Goal: Transaction & Acquisition: Purchase product/service

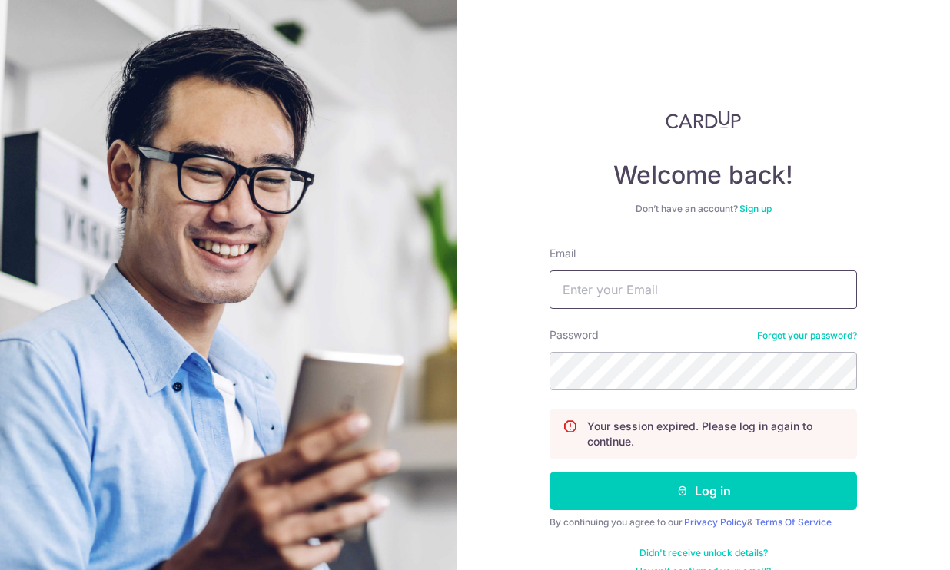
click at [710, 291] on input "Email" at bounding box center [704, 290] width 308 height 38
type input "lepakcorner@gmail.com"
click at [550, 472] on button "Log in" at bounding box center [704, 491] width 308 height 38
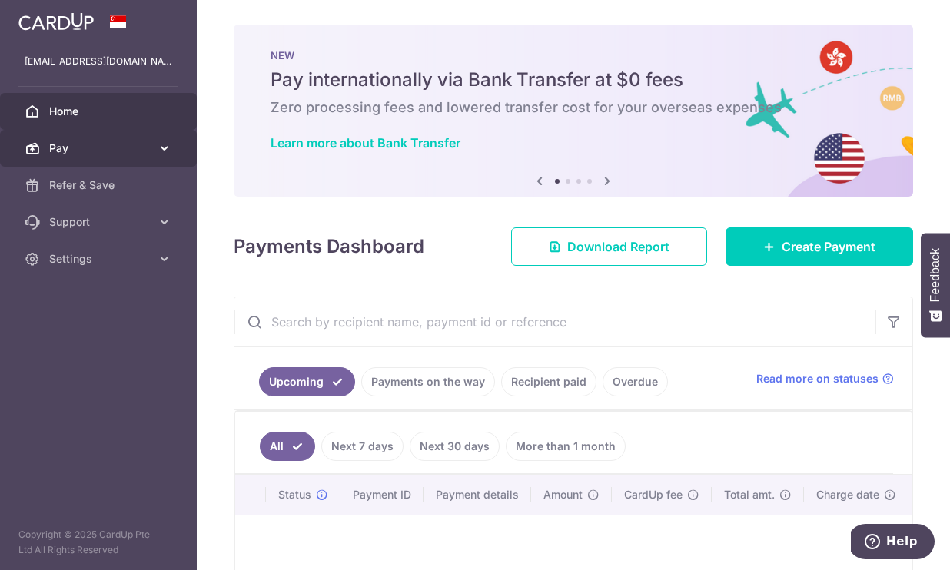
click at [157, 151] on link "Pay" at bounding box center [98, 148] width 197 height 37
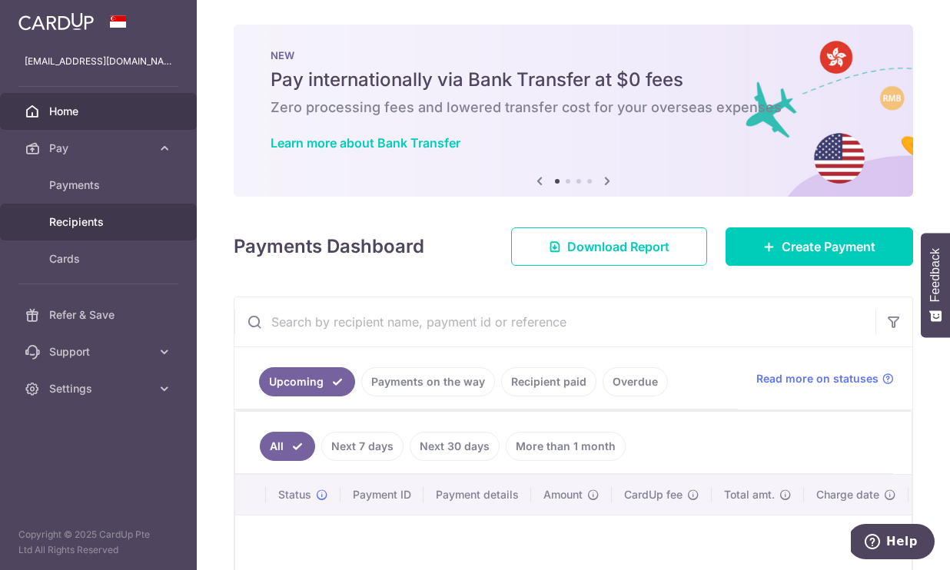
click at [96, 214] on link "Recipients" at bounding box center [98, 222] width 197 height 37
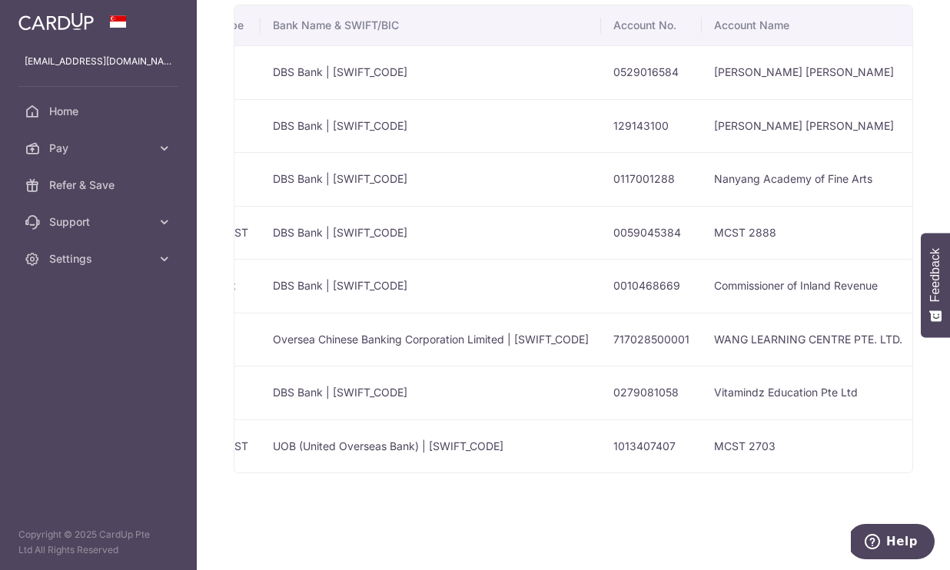
scroll to position [0, 480]
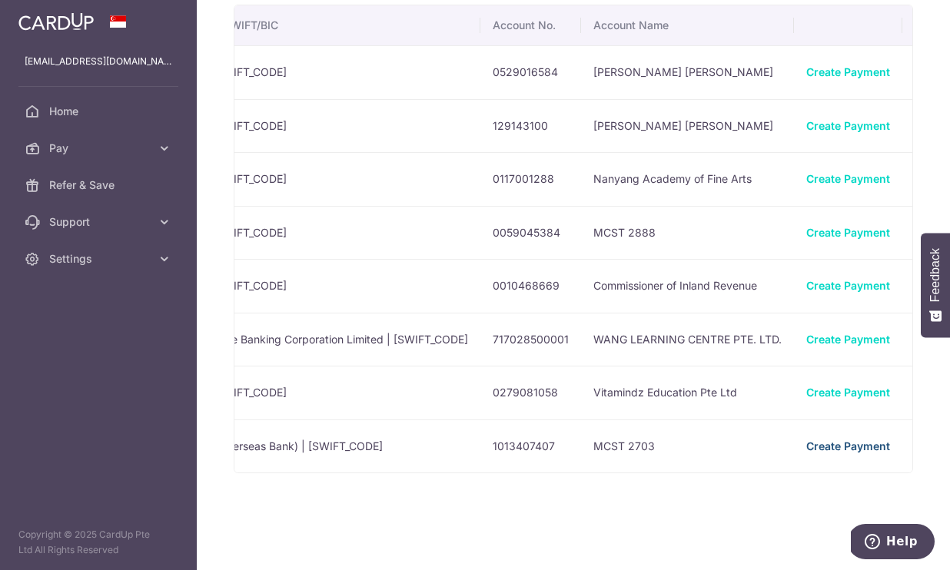
click at [806, 447] on link "Create Payment" at bounding box center [848, 446] width 84 height 13
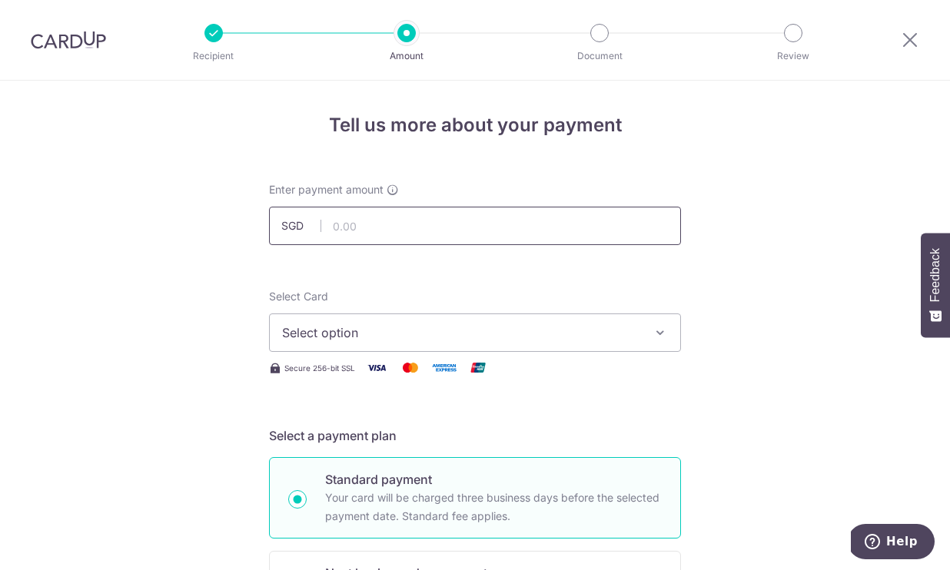
click at [429, 221] on input "text" at bounding box center [475, 226] width 412 height 38
type input "980.00"
click at [375, 350] on button "Select option" at bounding box center [475, 333] width 412 height 38
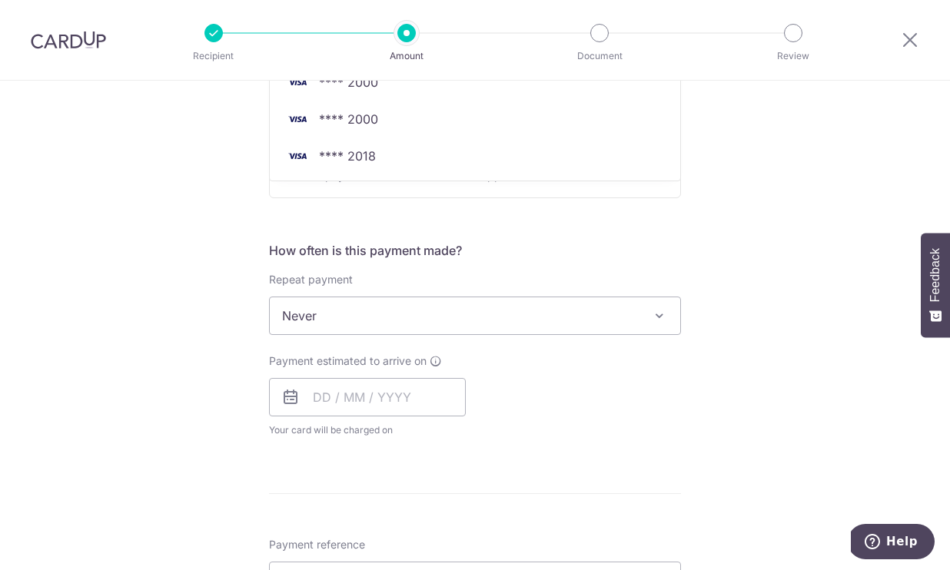
scroll to position [452, 0]
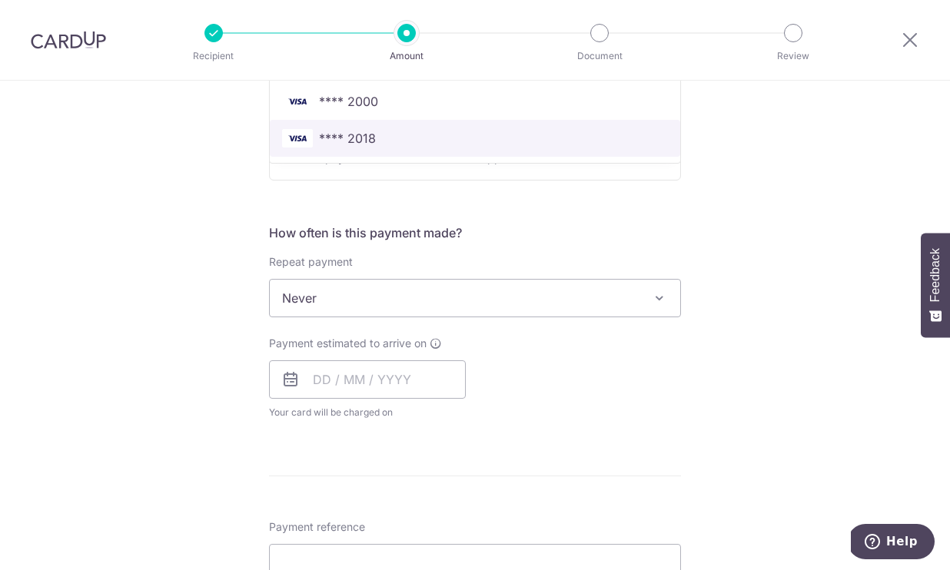
click at [368, 141] on span "**** 2018" at bounding box center [347, 138] width 57 height 18
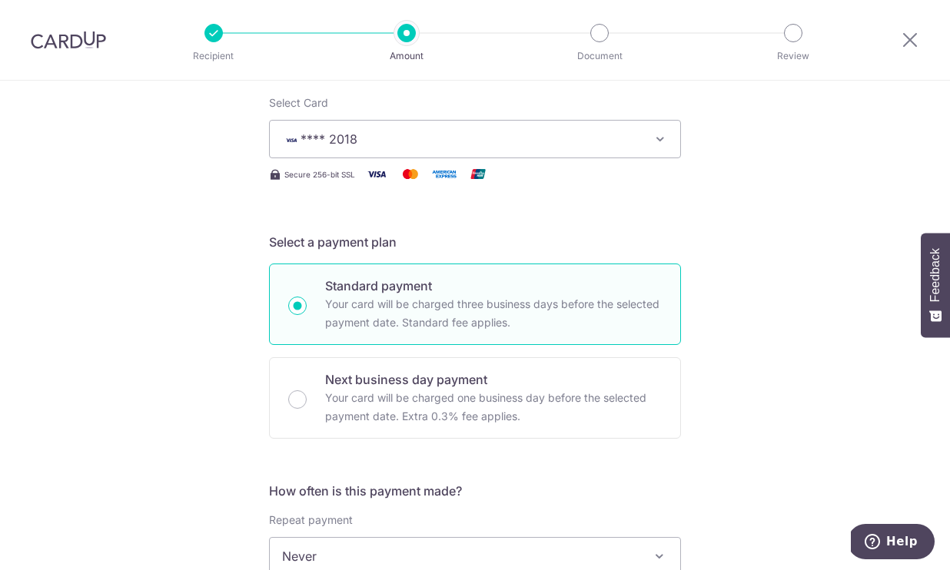
scroll to position [65, 0]
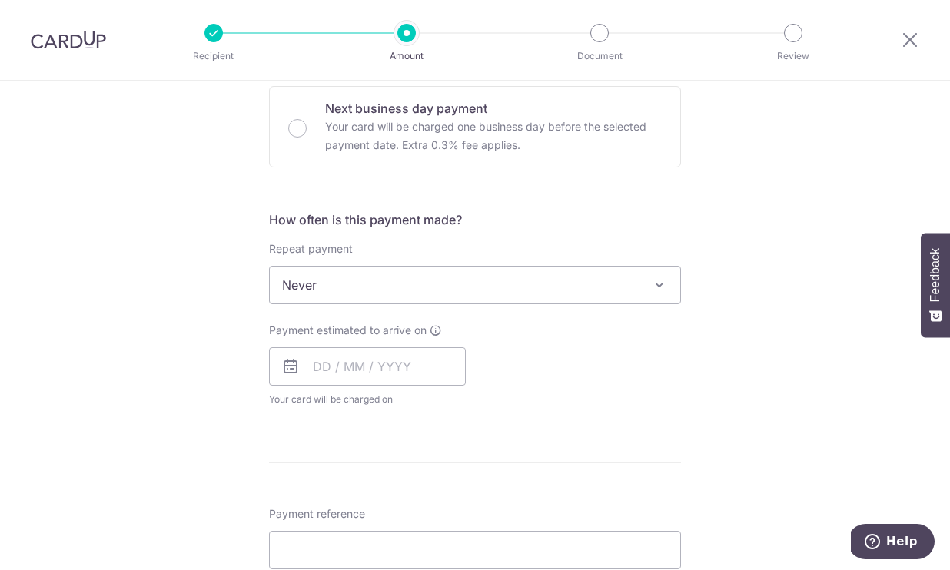
scroll to position [484, 0]
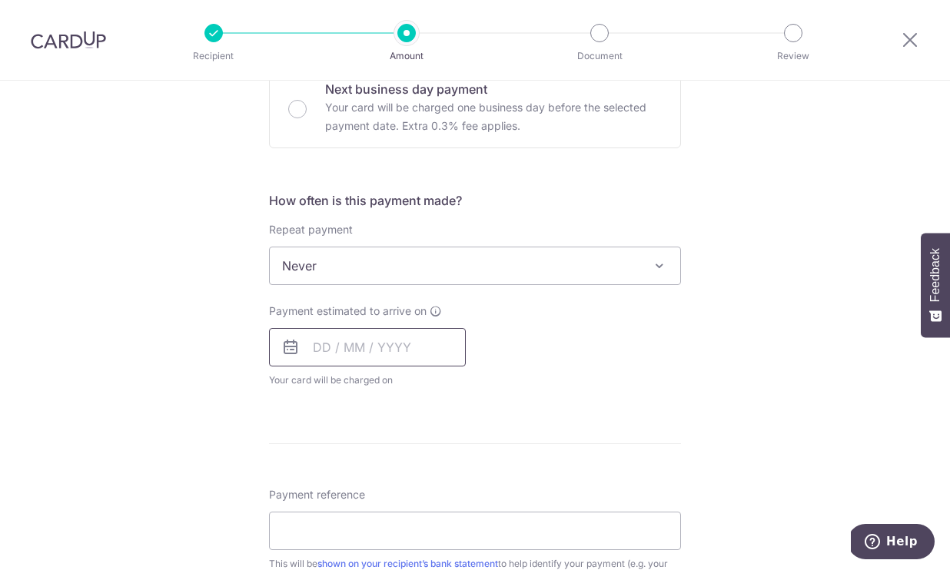
click at [422, 354] on input "text" at bounding box center [367, 347] width 197 height 38
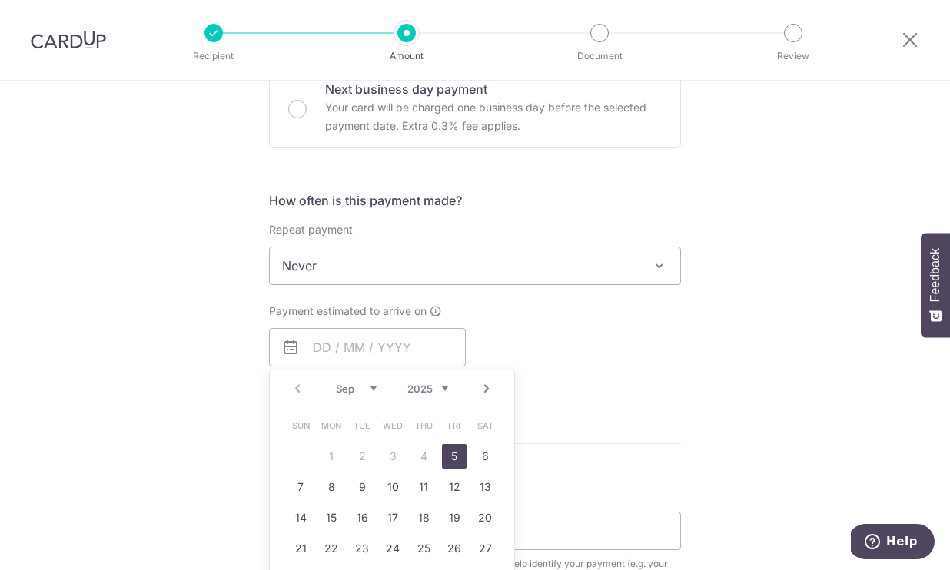
click at [451, 450] on link "5" at bounding box center [454, 456] width 25 height 25
type input "05/09/2025"
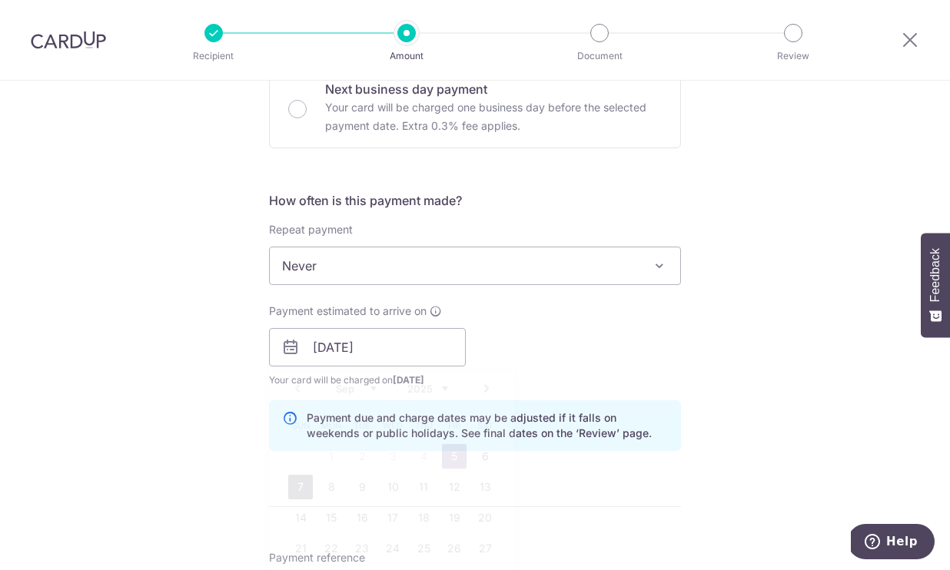
scroll to position [600, 0]
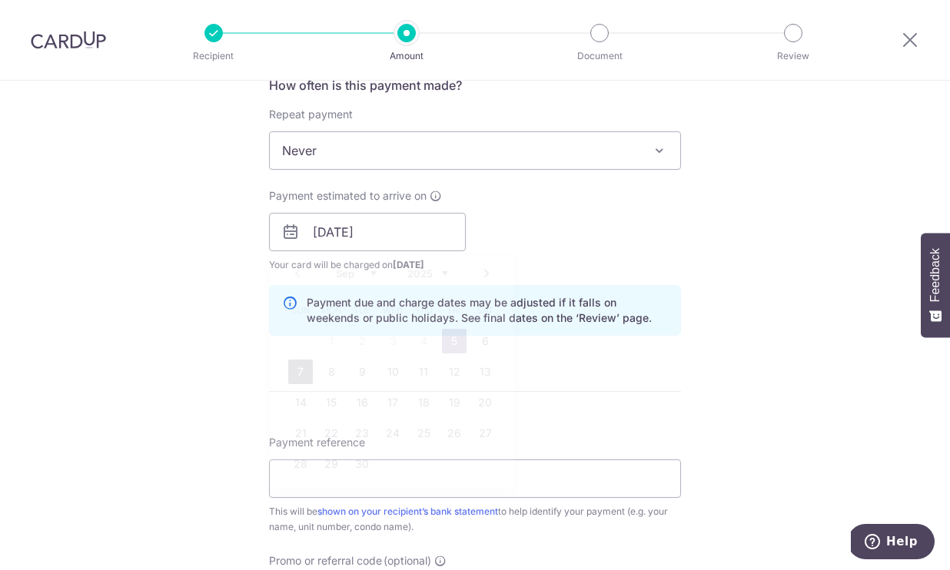
click at [302, 367] on form "Enter payment amount SGD 980.00 980.00 Select Card **** 2018 Add credit card Yo…" at bounding box center [475, 223] width 412 height 1280
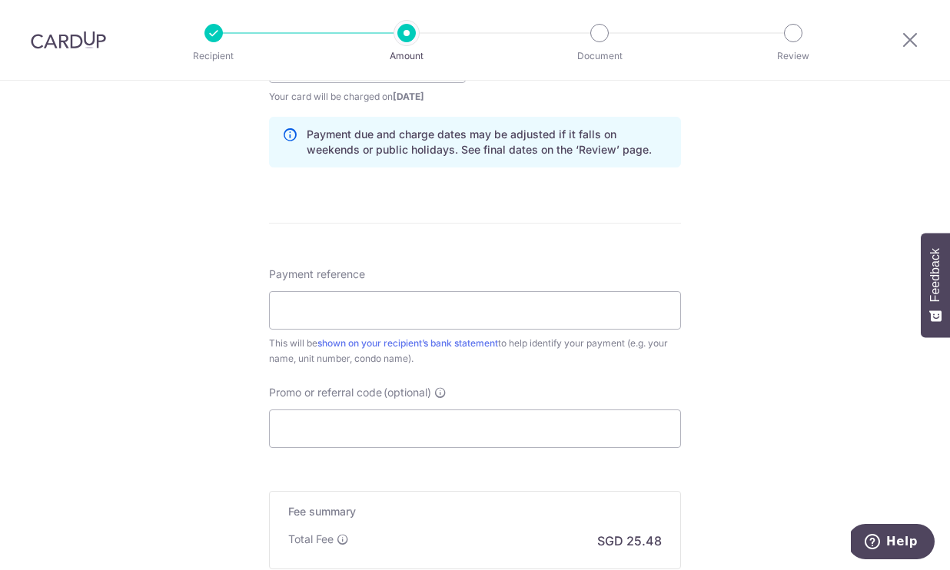
scroll to position [830, 0]
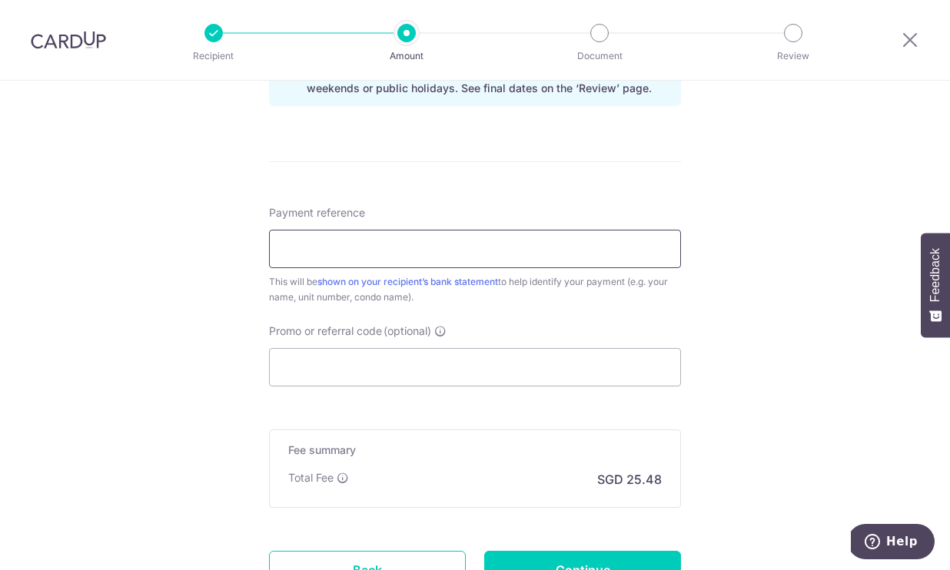
click at [407, 250] on input "Payment reference" at bounding box center [475, 249] width 412 height 38
type input "SimsResidence 0501"
click at [348, 370] on input "Promo or referral code (optional)" at bounding box center [475, 367] width 412 height 38
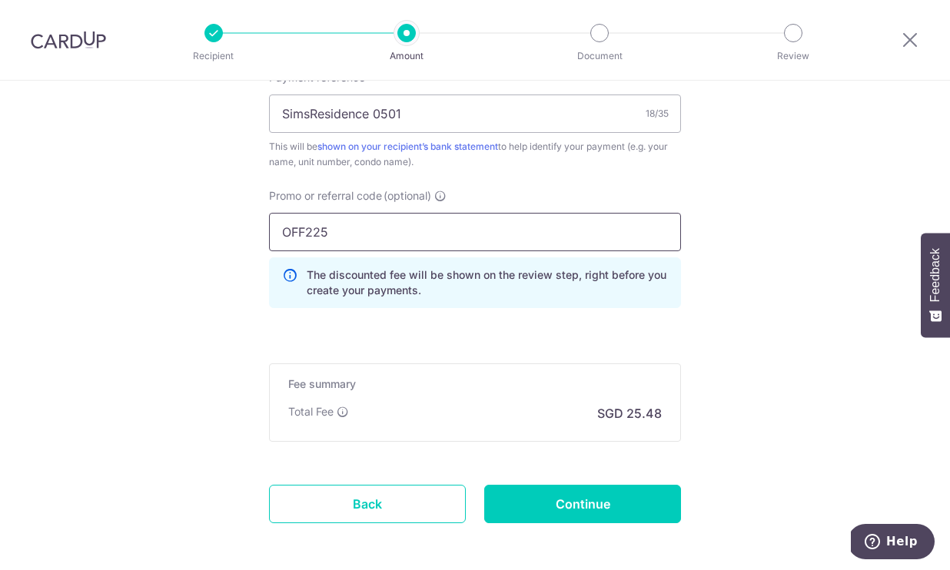
scroll to position [1033, 0]
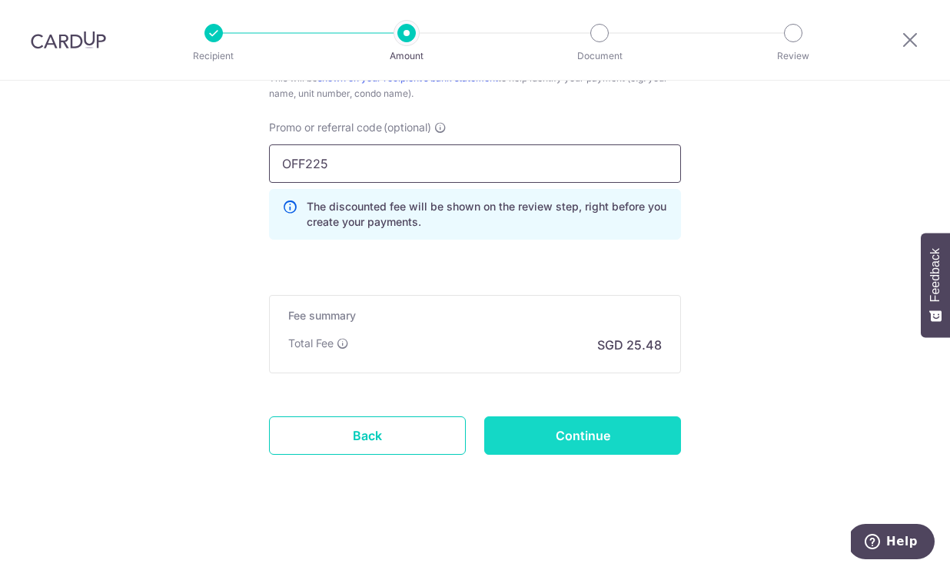
type input "OFF225"
click at [515, 427] on input "Continue" at bounding box center [582, 436] width 197 height 38
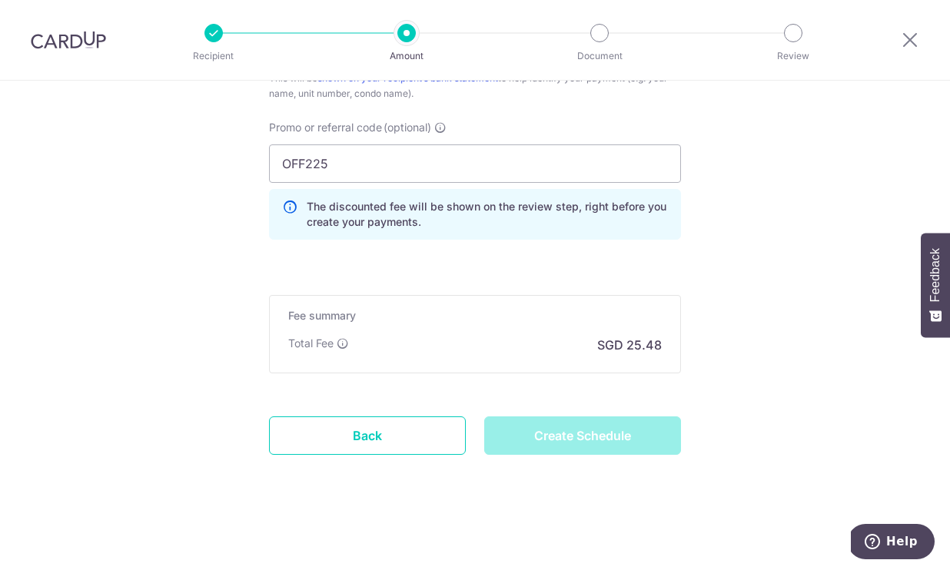
type input "Create Schedule"
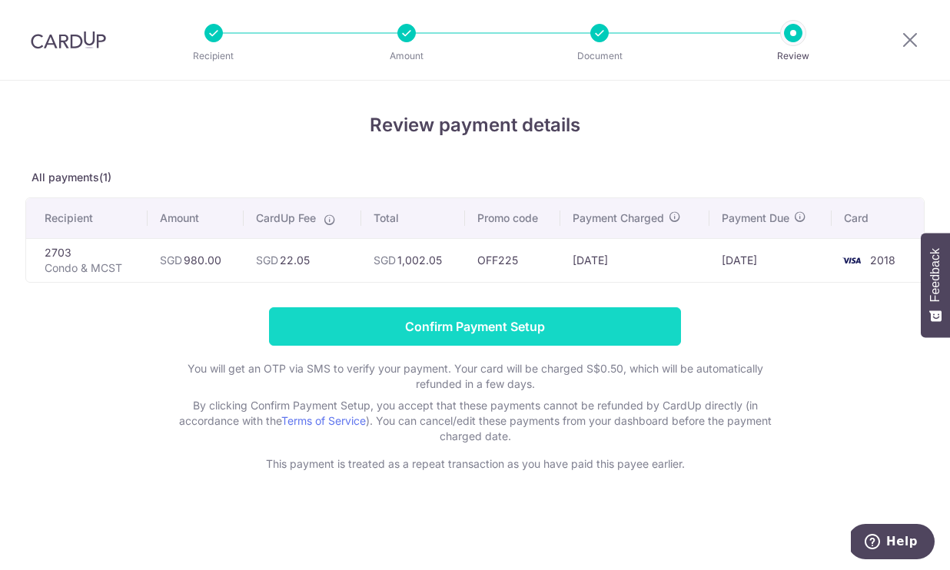
click at [445, 321] on input "Confirm Payment Setup" at bounding box center [475, 327] width 412 height 38
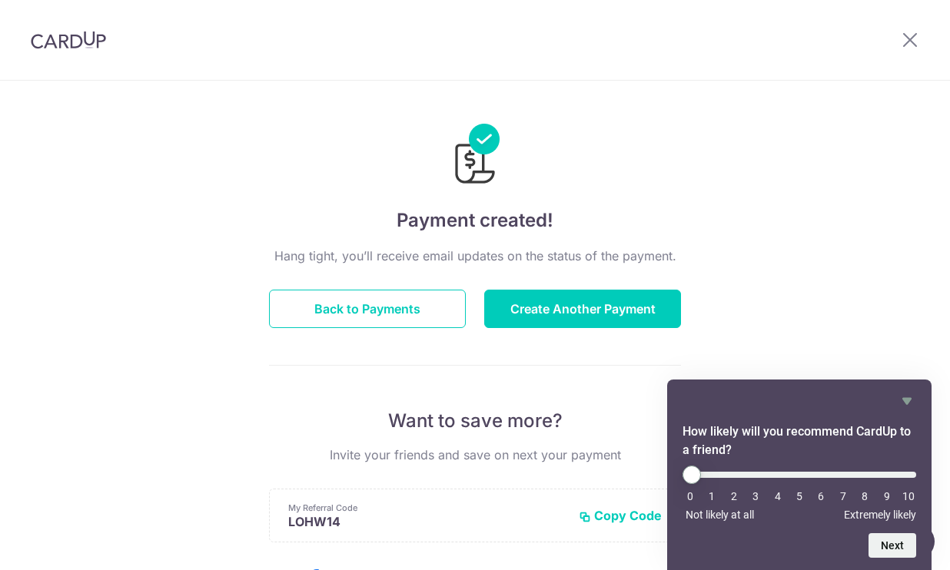
click at [161, 507] on div "Payment created! Hang tight, you’ll receive email updates on the status of the …" at bounding box center [475, 491] width 950 height 821
